Goal: Information Seeking & Learning: Check status

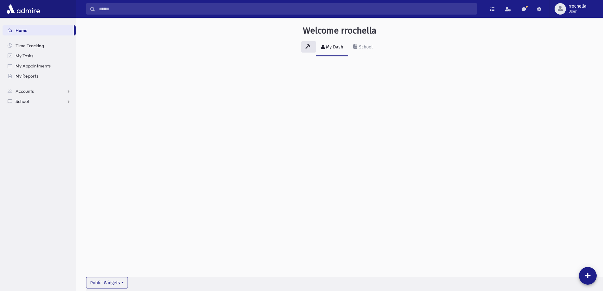
click at [42, 99] on link "School" at bounding box center [39, 101] width 73 height 10
click at [40, 111] on link "Students" at bounding box center [39, 111] width 73 height 10
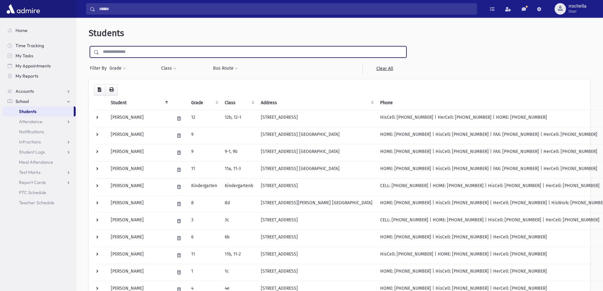
click at [164, 50] on input "text" at bounding box center [252, 51] width 307 height 11
type input "**********"
click at [89, 46] on input "submit" at bounding box center [98, 50] width 18 height 9
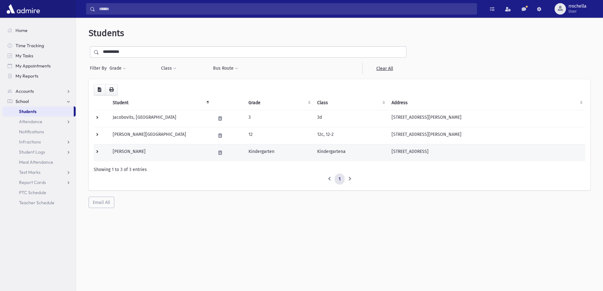
click at [255, 153] on td "Kindergarten" at bounding box center [279, 152] width 69 height 17
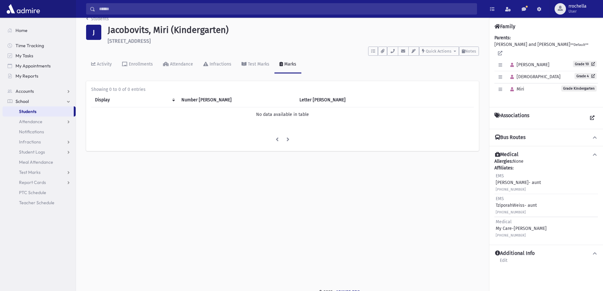
scroll to position [14, 0]
